Goal: Task Accomplishment & Management: Manage account settings

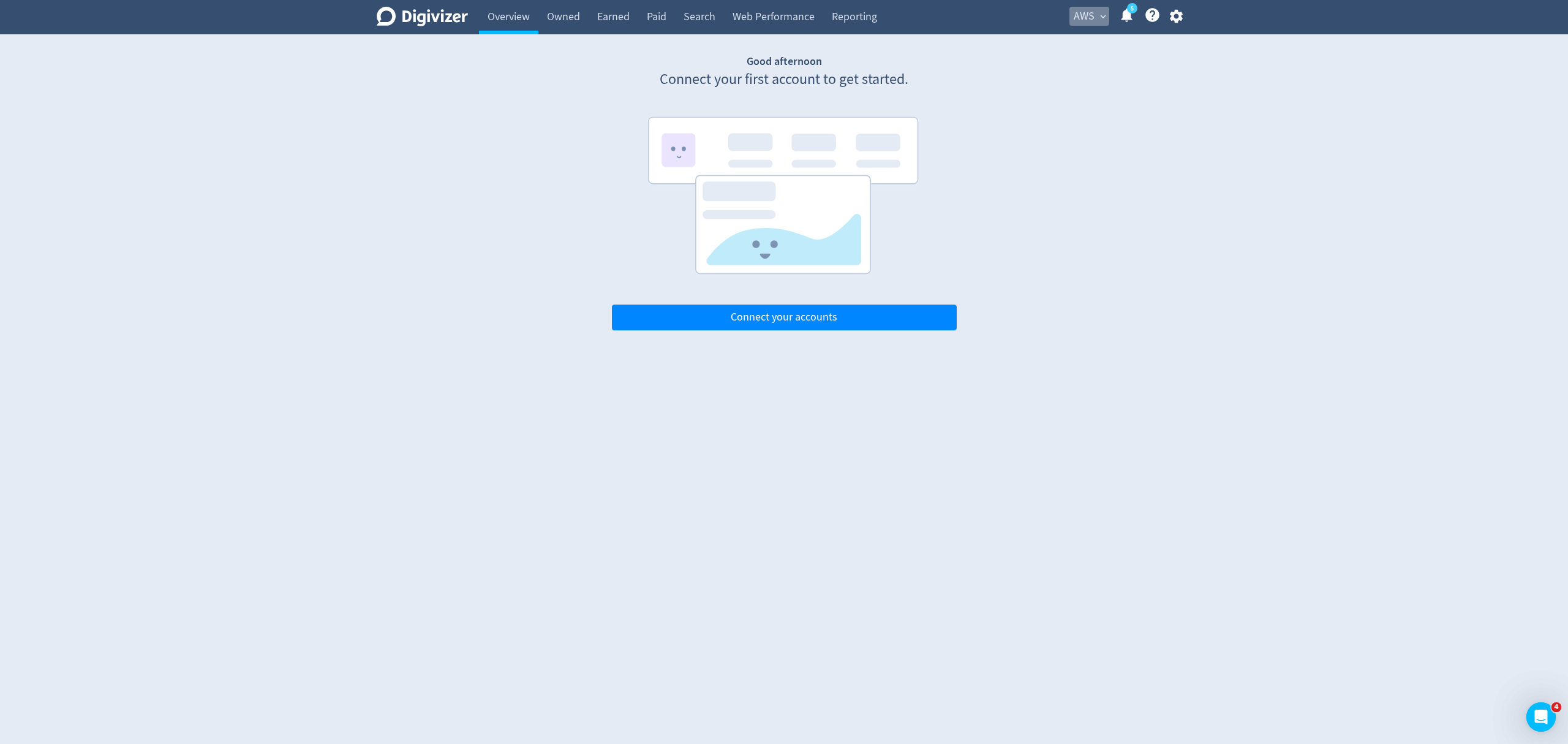
click at [1104, 14] on span "expand_more" at bounding box center [1103, 16] width 11 height 11
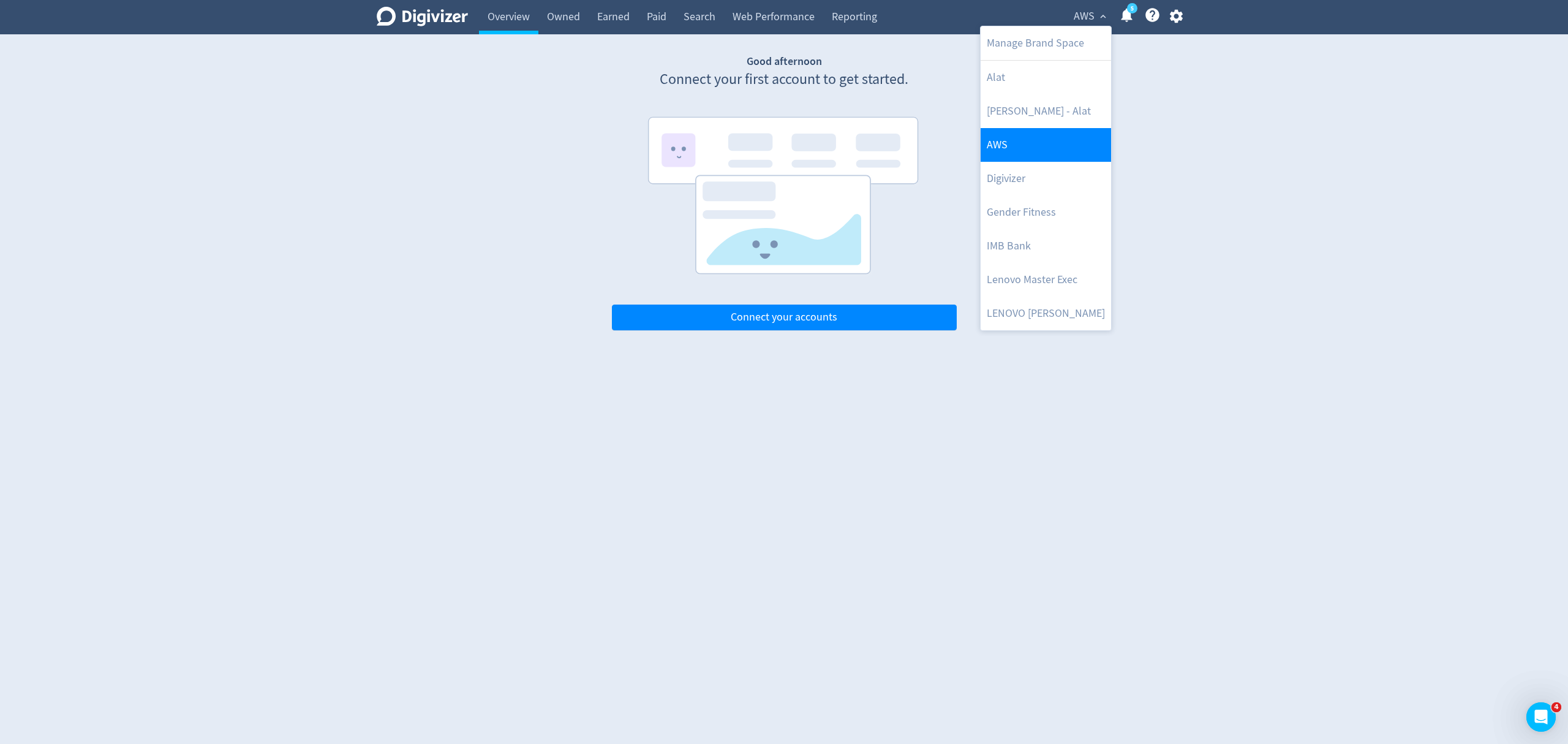
click at [1001, 142] on link "AWS" at bounding box center [1046, 145] width 131 height 33
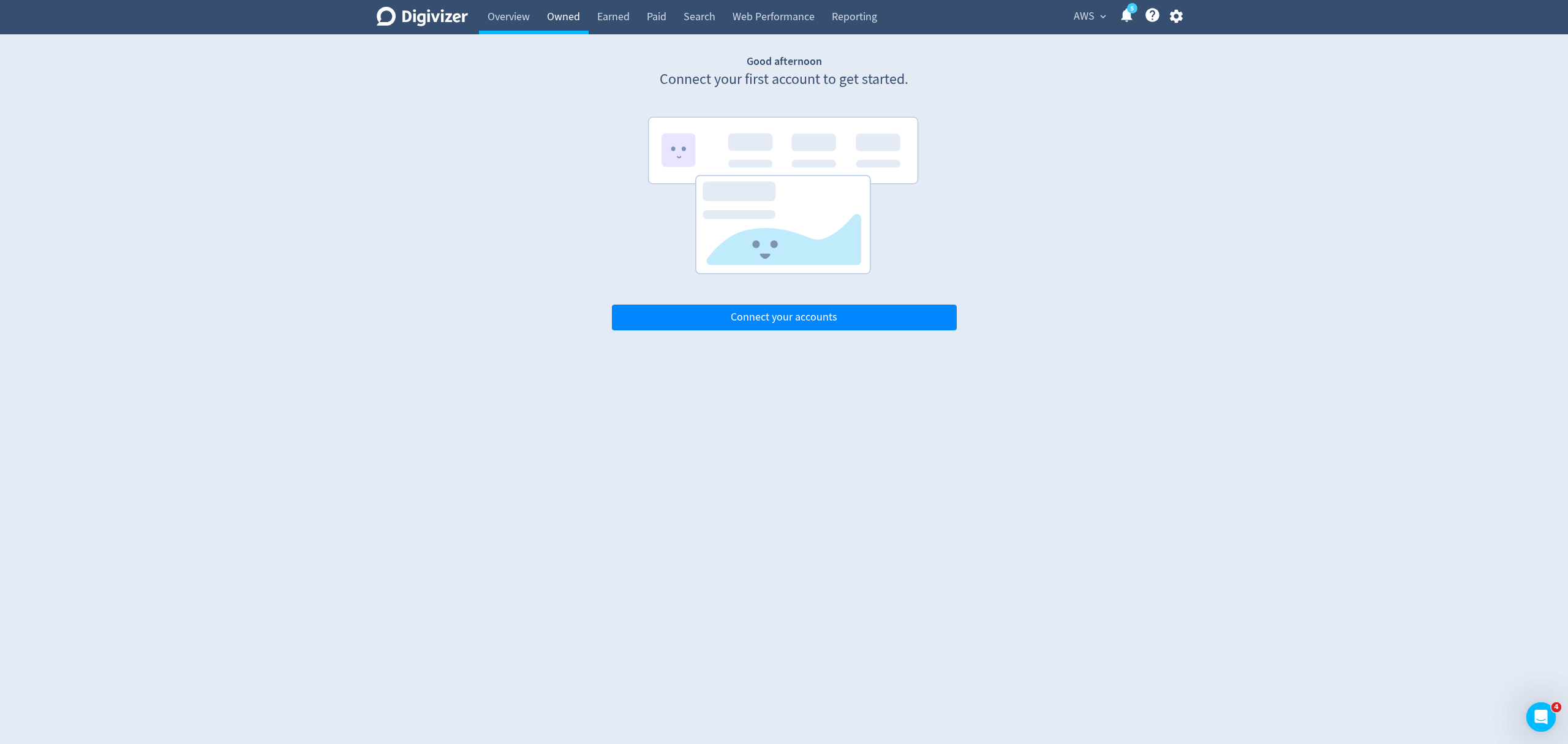
click at [559, 11] on link "Owned" at bounding box center [564, 17] width 50 height 34
click at [616, 14] on link "Earned" at bounding box center [613, 17] width 49 height 34
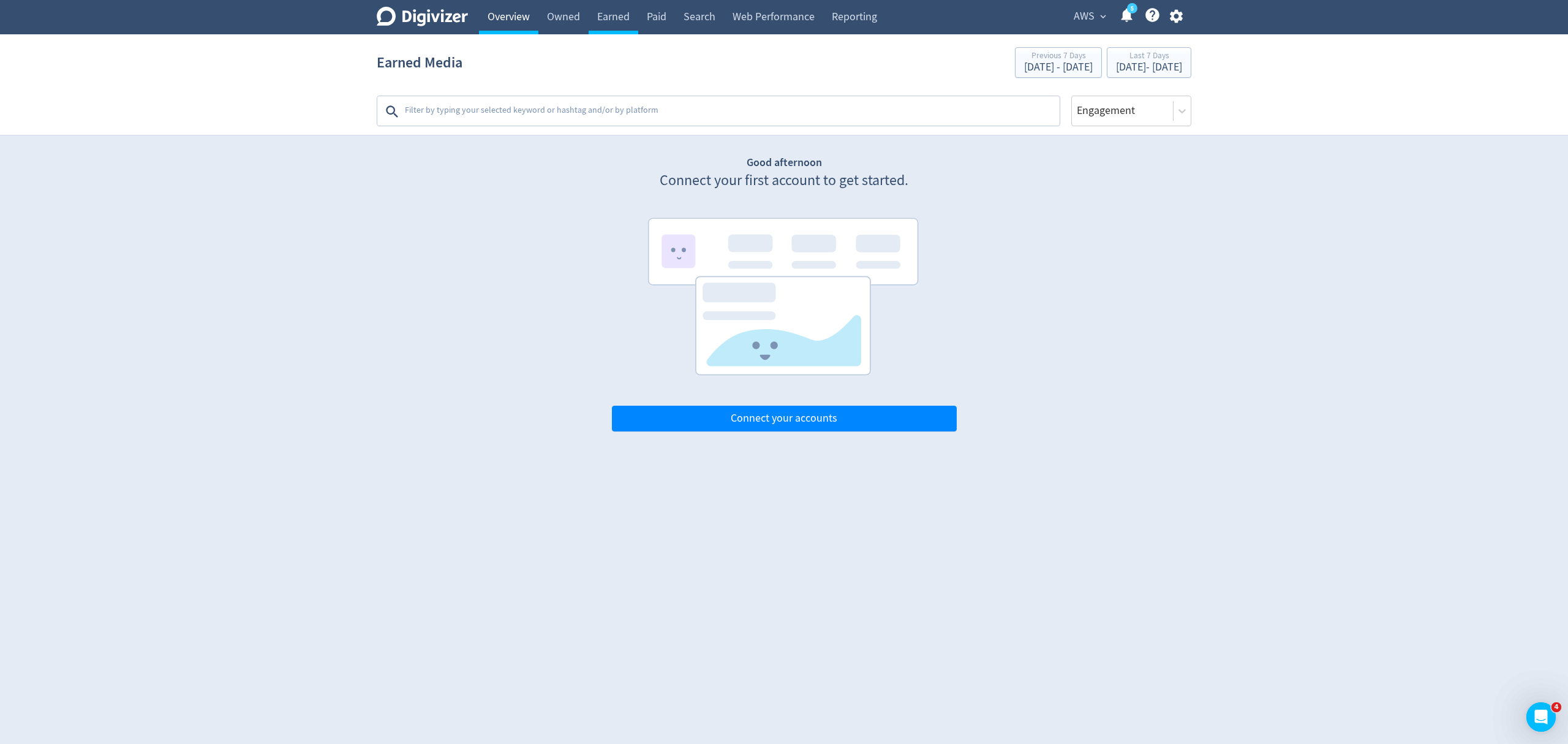
click at [510, 13] on link "Overview" at bounding box center [509, 17] width 59 height 34
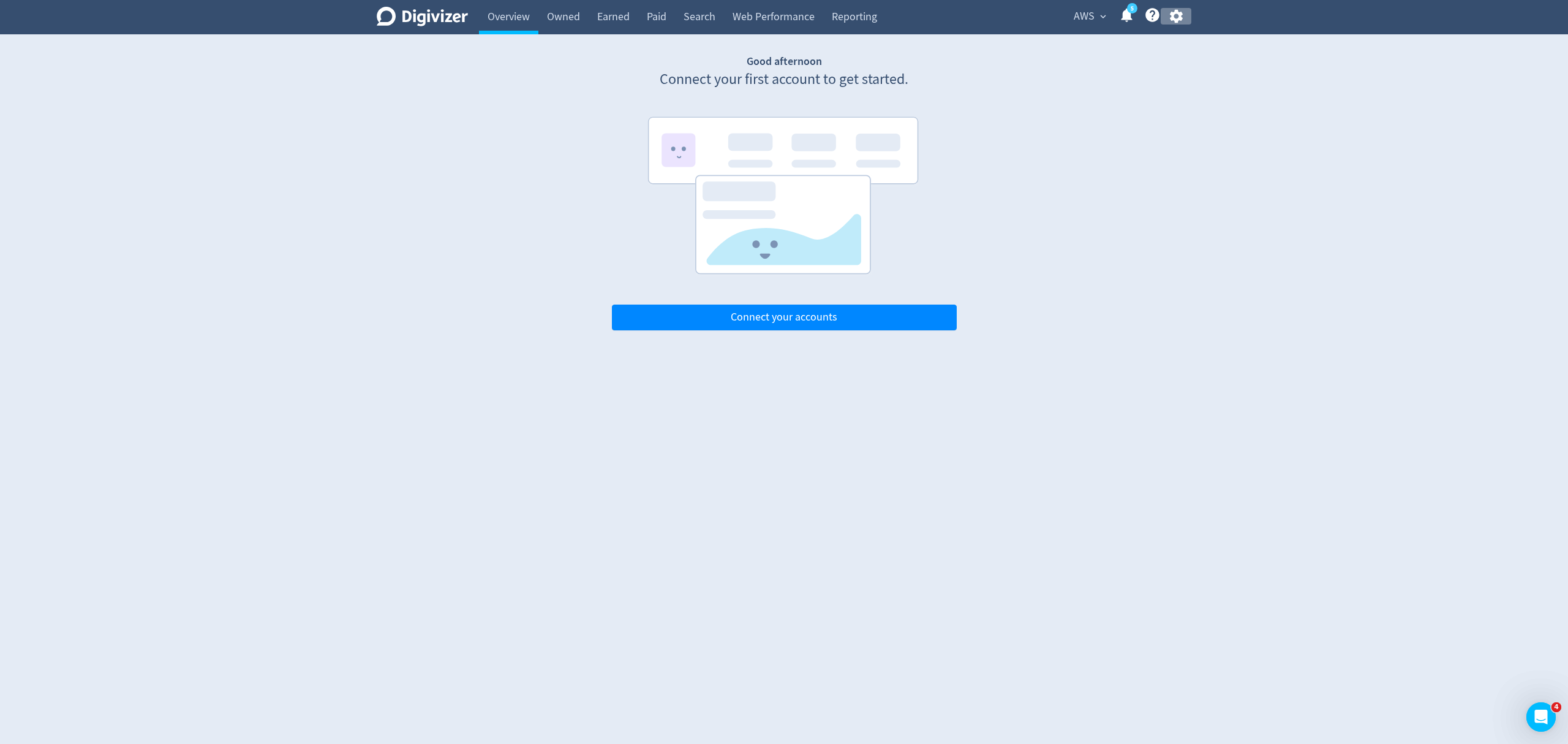
click at [1178, 18] on icon "button" at bounding box center [1175, 17] width 13 height 14
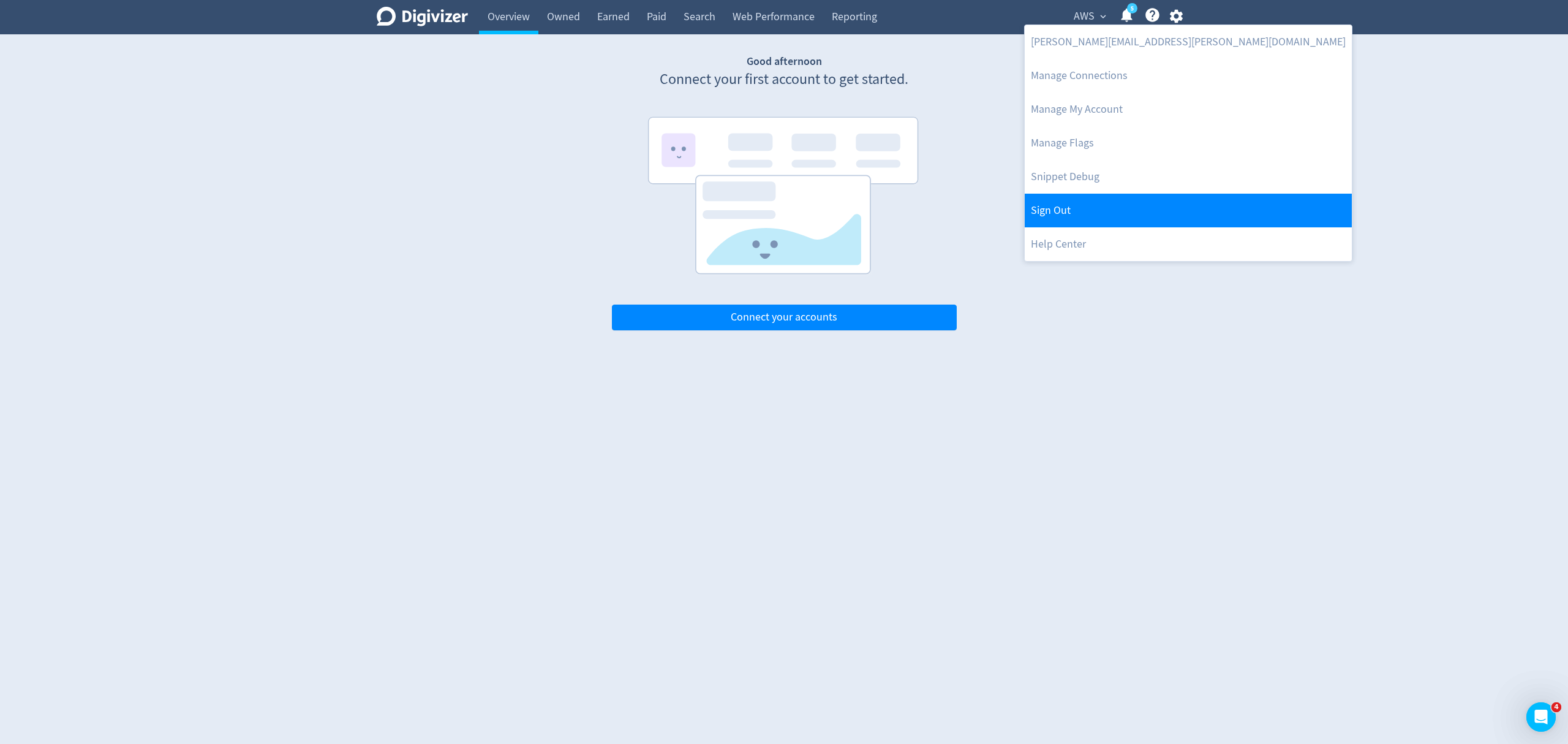
click at [1098, 204] on link "Sign Out" at bounding box center [1188, 210] width 327 height 33
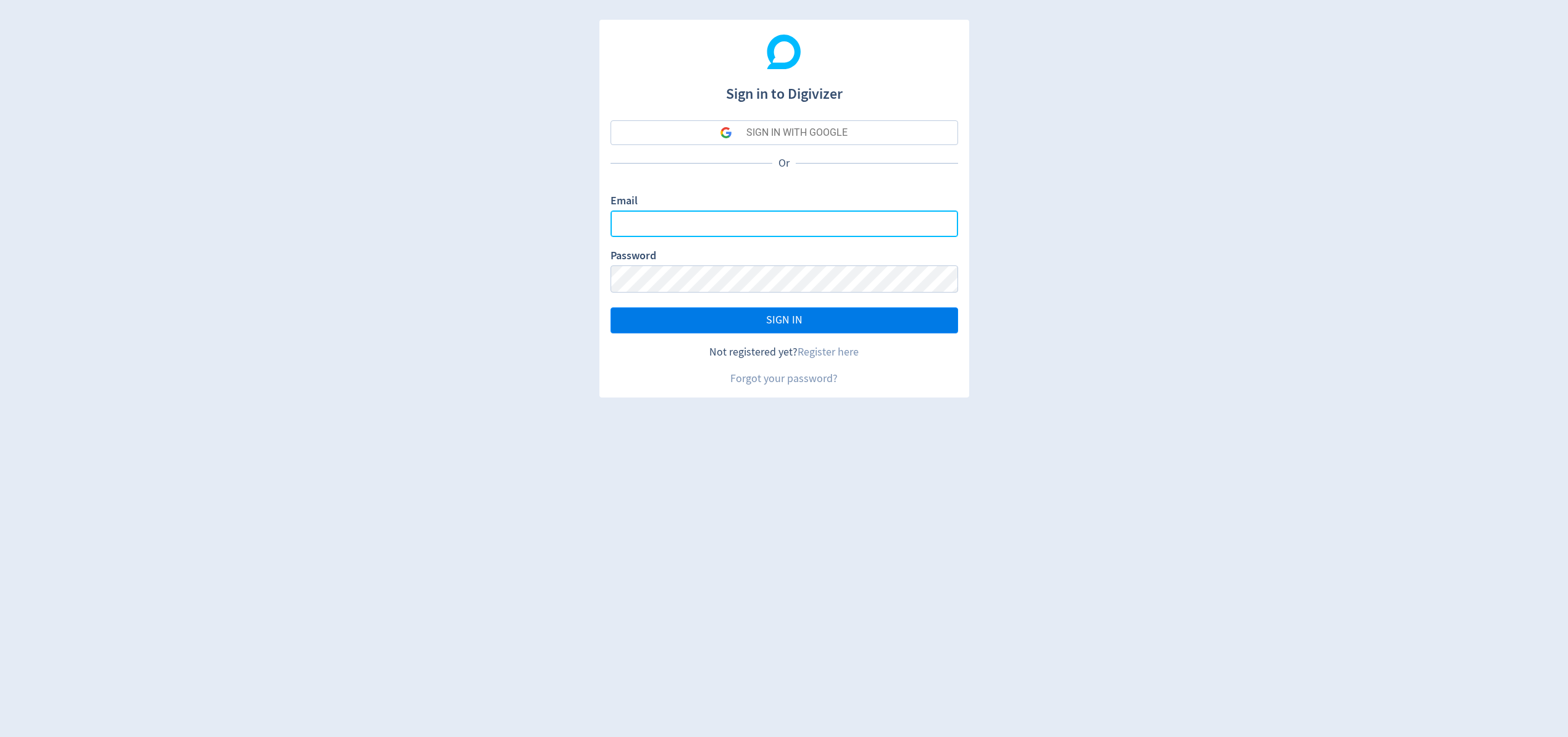
type input "[EMAIL_ADDRESS][PERSON_NAME][DOMAIN_NAME]"
click at [778, 317] on span "SIGN IN" at bounding box center [784, 321] width 37 height 11
